Goal: Information Seeking & Learning: Learn about a topic

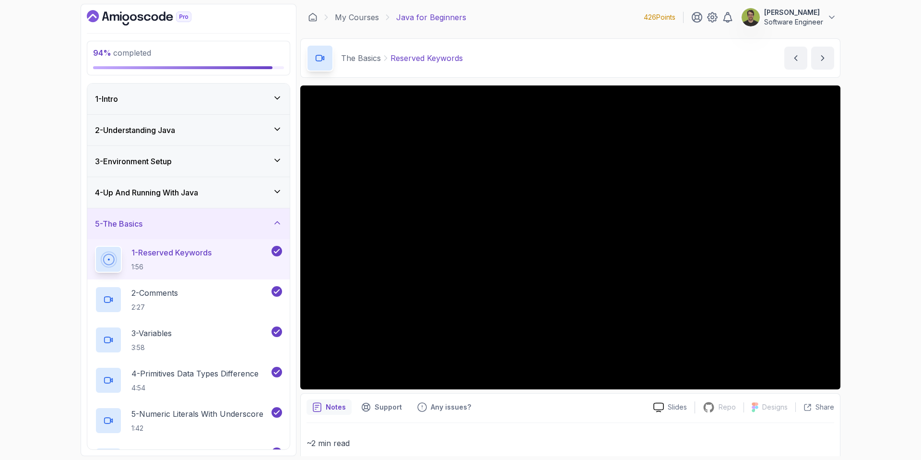
scroll to position [13, 0]
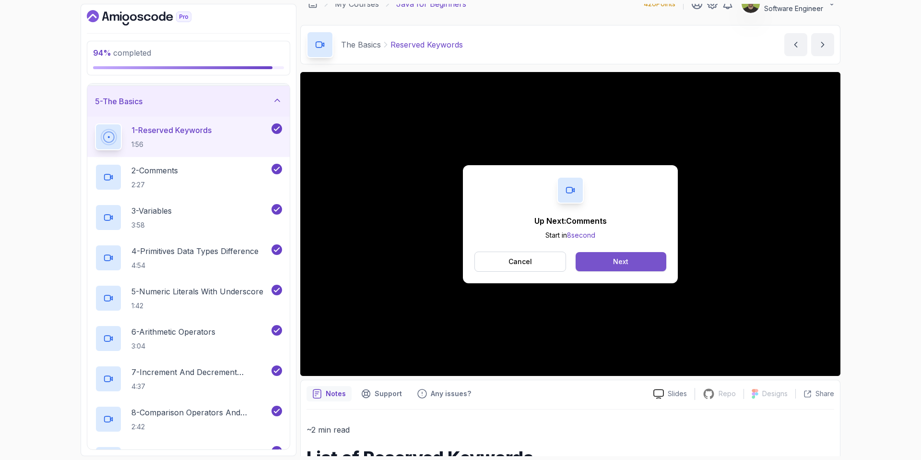
click at [622, 265] on div "Next" at bounding box center [620, 262] width 15 height 10
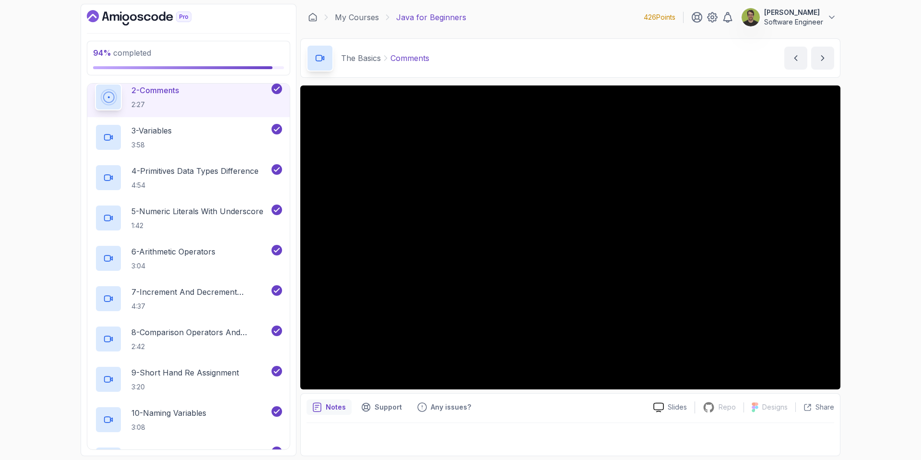
scroll to position [163, 0]
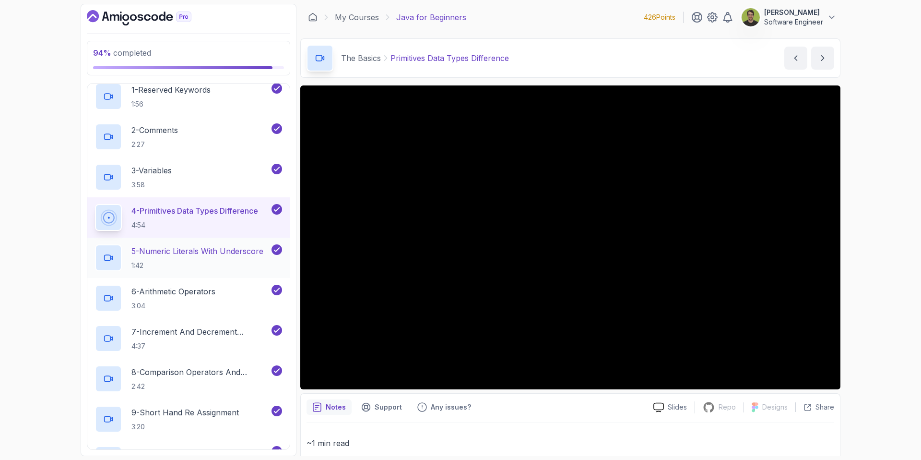
click at [203, 254] on p "5 - Numeric Literals With Underscore" at bounding box center [197, 251] width 132 height 12
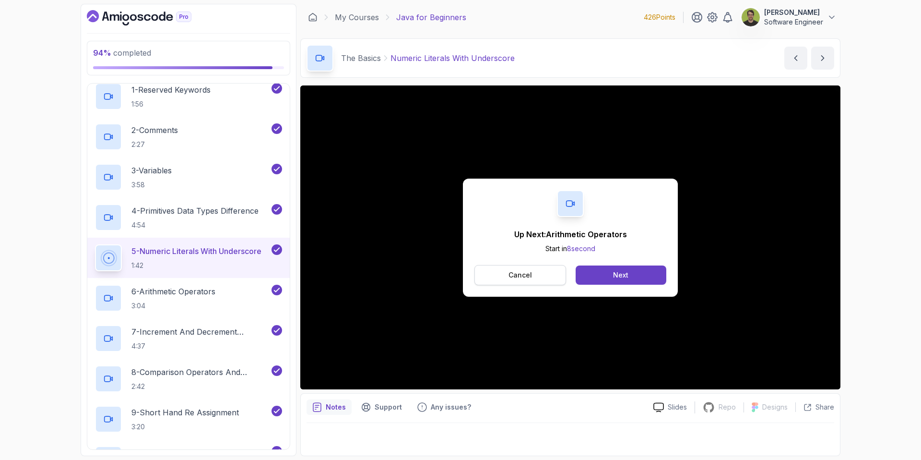
click at [492, 279] on button "Cancel" at bounding box center [520, 275] width 92 height 20
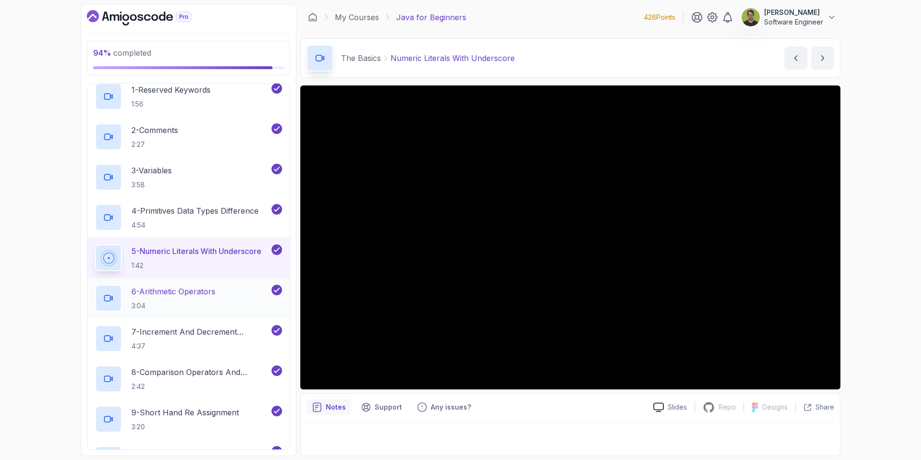
click at [171, 290] on p "6 - Arithmetic Operators" at bounding box center [173, 291] width 84 height 12
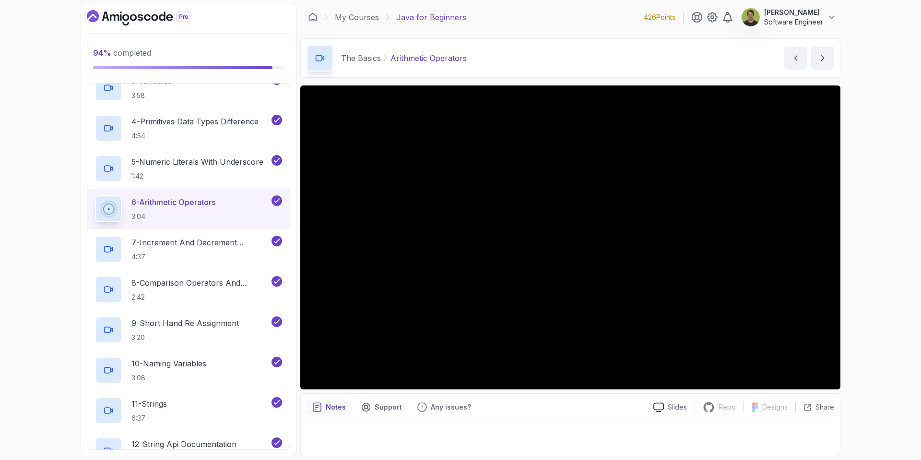
scroll to position [262, 0]
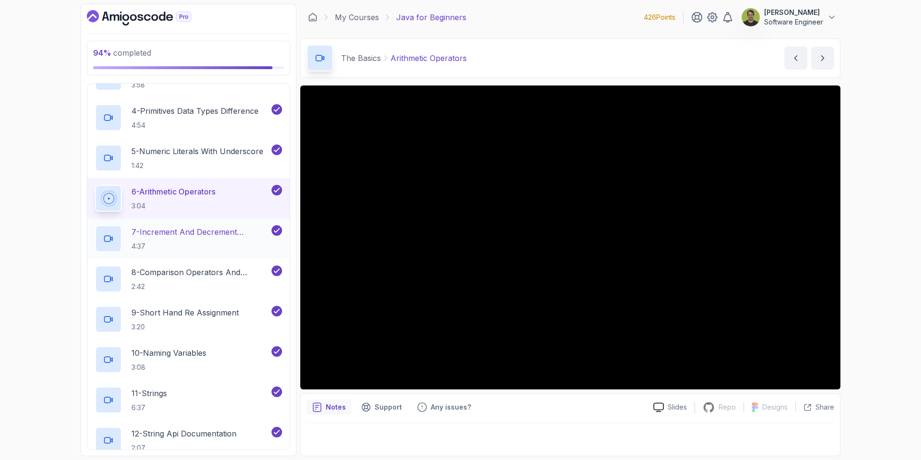
click at [200, 232] on p "7 - Increment And Decrement Operators" at bounding box center [200, 232] width 138 height 12
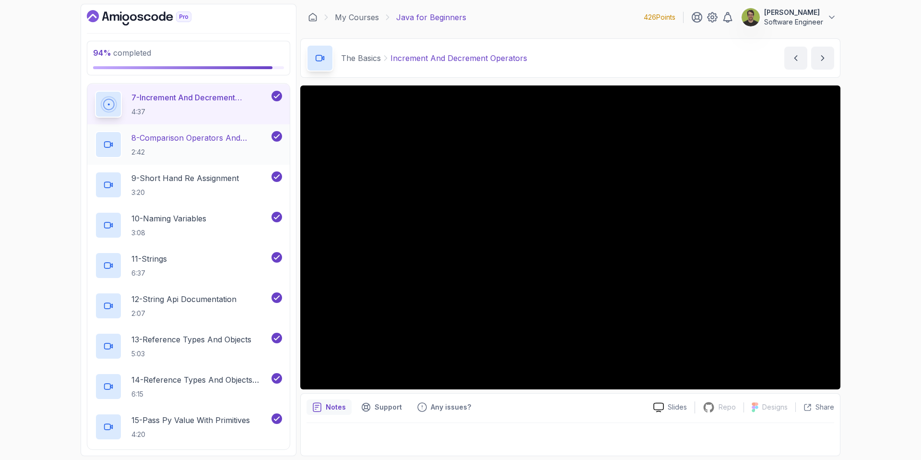
scroll to position [391, 0]
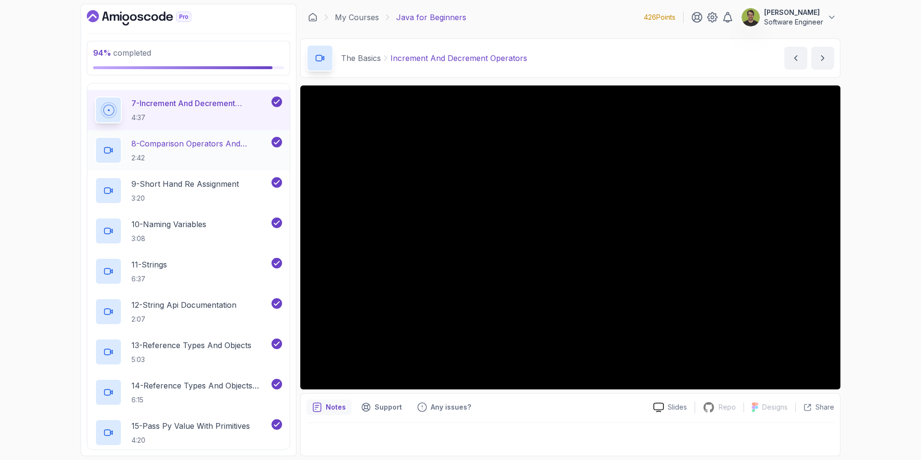
click at [159, 150] on h2 "8 - Comparison Operators and Booleans 2:42" at bounding box center [200, 150] width 138 height 25
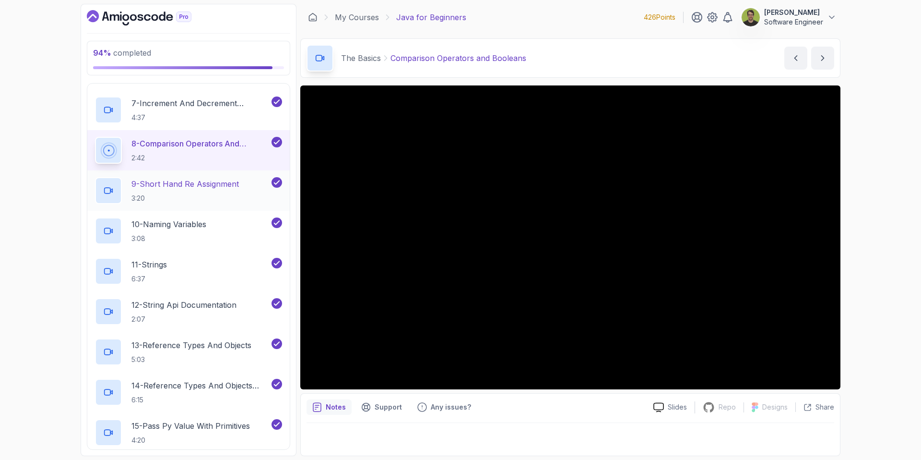
click at [196, 187] on p "9 - Short Hand Re Assignment" at bounding box center [184, 184] width 107 height 12
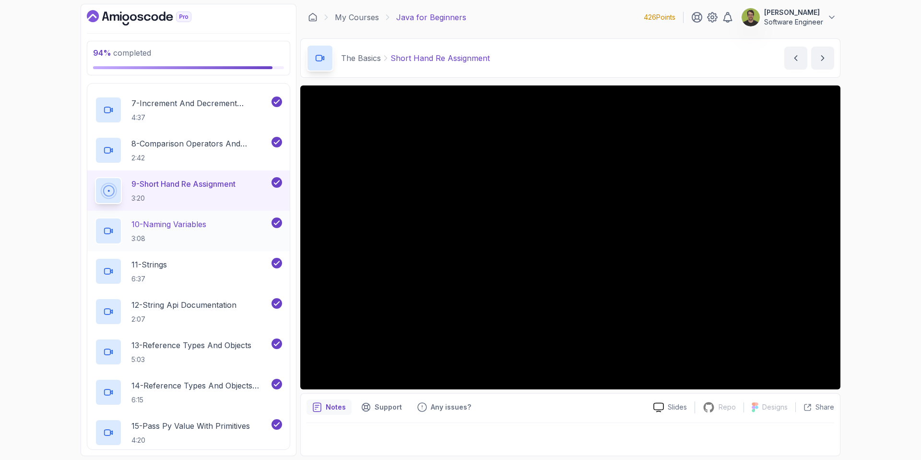
click at [177, 230] on h2 "10 - Naming Variables 3:08" at bounding box center [168, 230] width 75 height 25
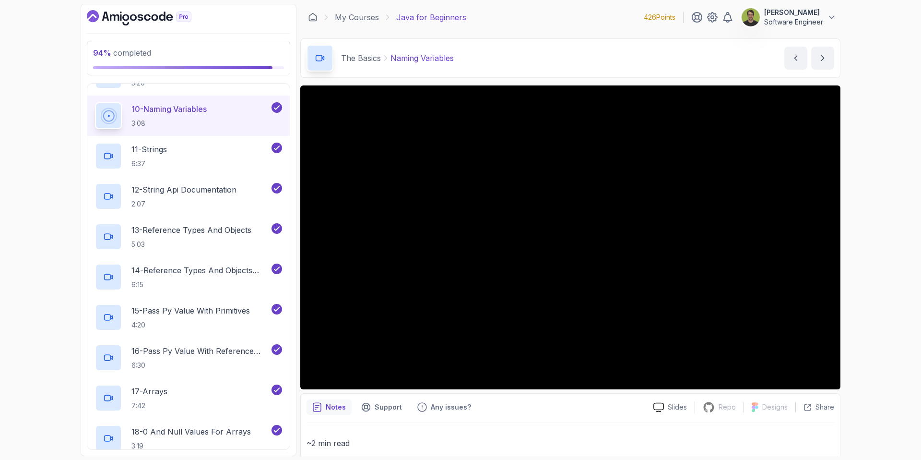
scroll to position [506, 0]
click at [149, 143] on p "11 - Strings" at bounding box center [149, 149] width 36 height 12
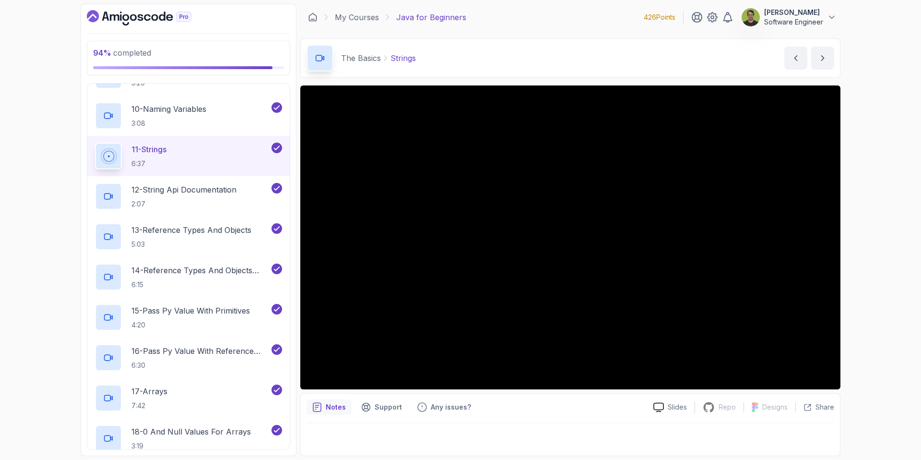
click at [555, 423] on div at bounding box center [571, 436] width 528 height 27
click at [214, 194] on p "12 - String Api Documentation" at bounding box center [183, 190] width 105 height 12
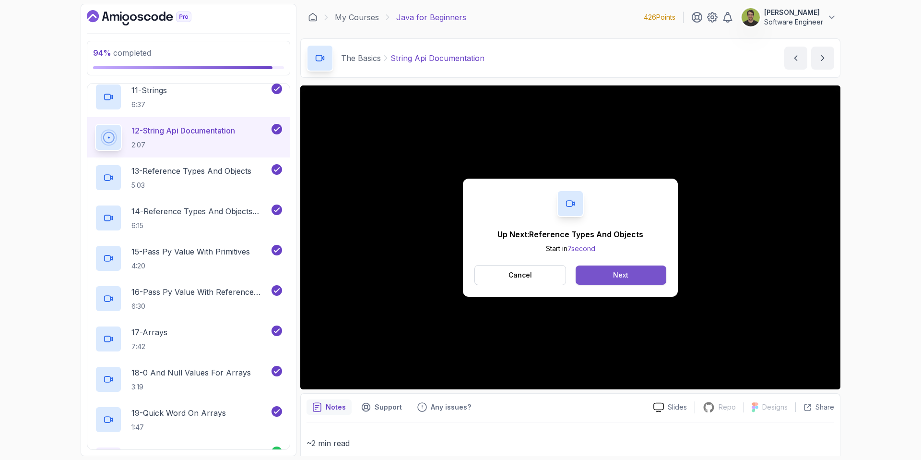
click at [605, 278] on button "Next" at bounding box center [621, 274] width 91 height 19
